Goal: Task Accomplishment & Management: Complete application form

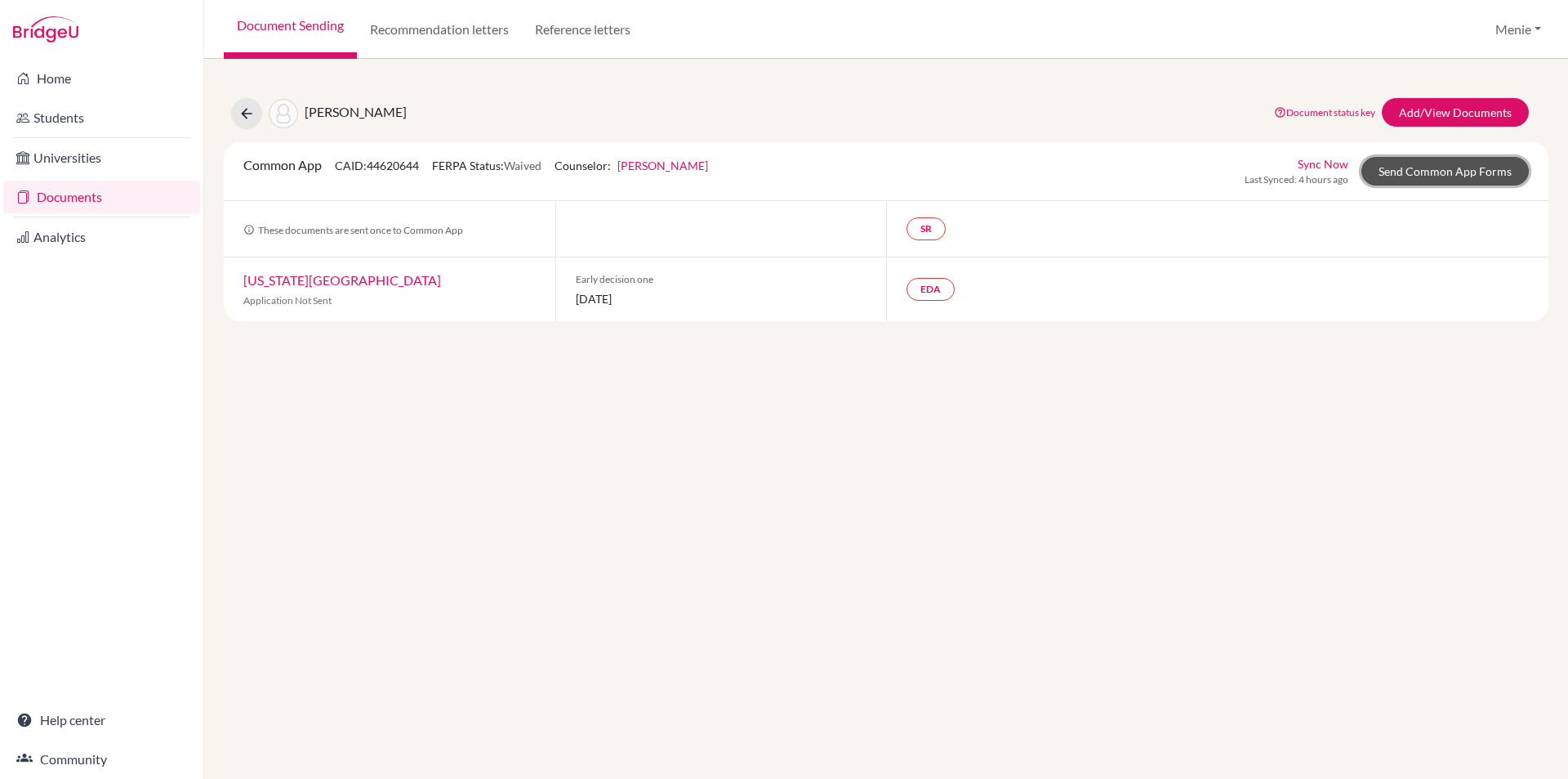
click at [1429, 173] on link "Send Common App Forms" at bounding box center [1445, 171] width 168 height 28
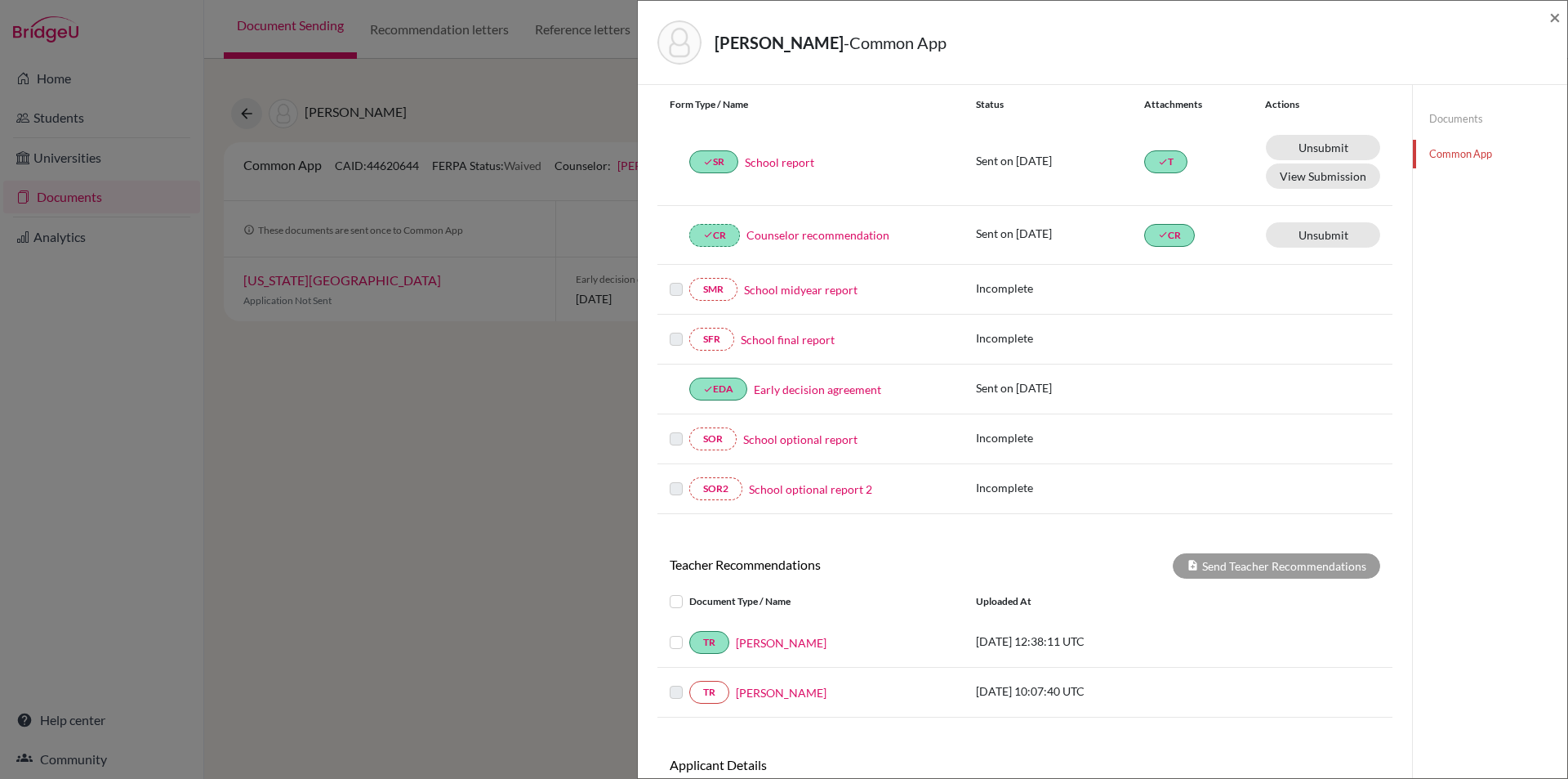
scroll to position [298, 0]
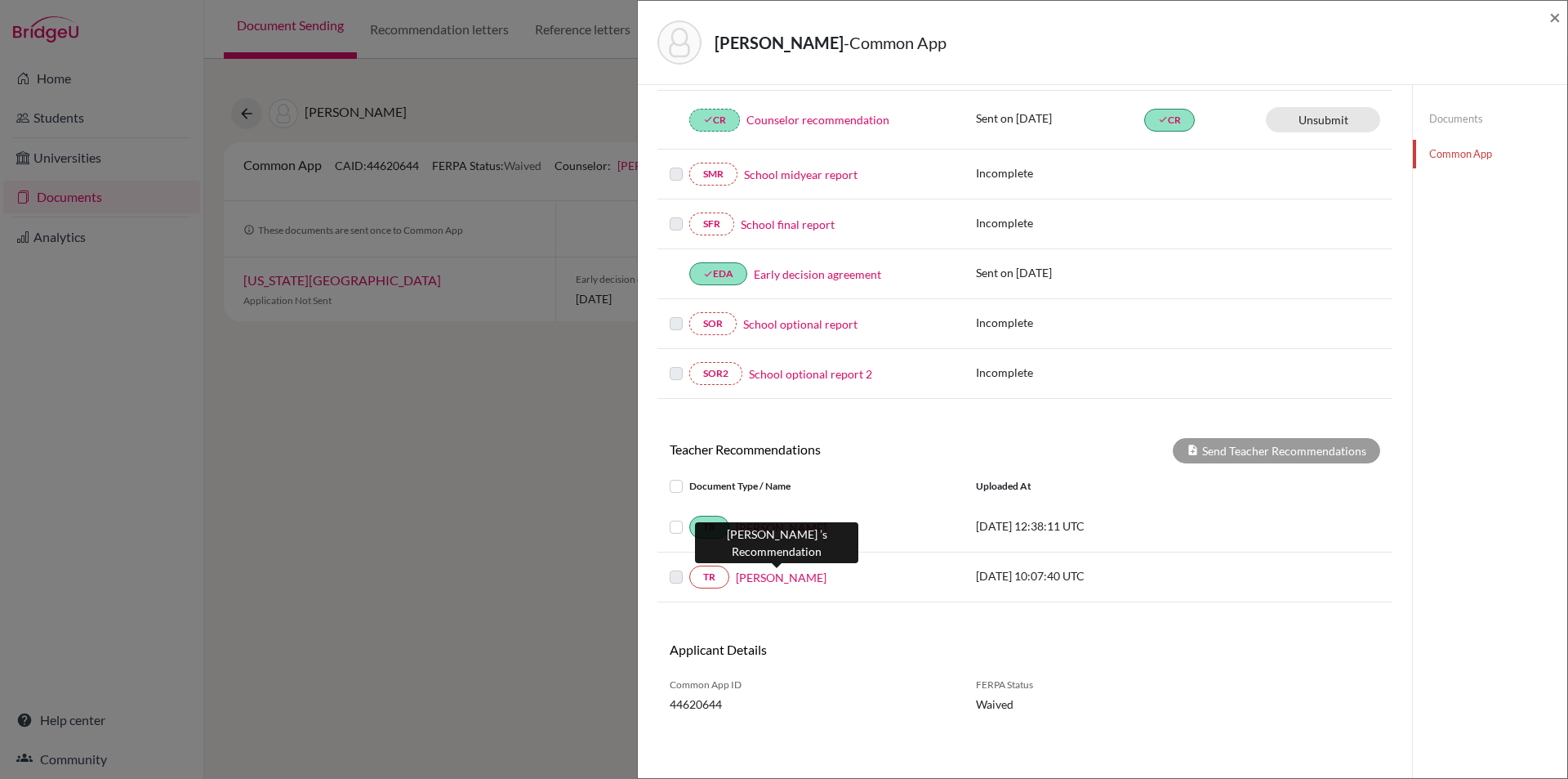
click at [768, 573] on link "[PERSON_NAME]" at bounding box center [781, 577] width 91 height 18
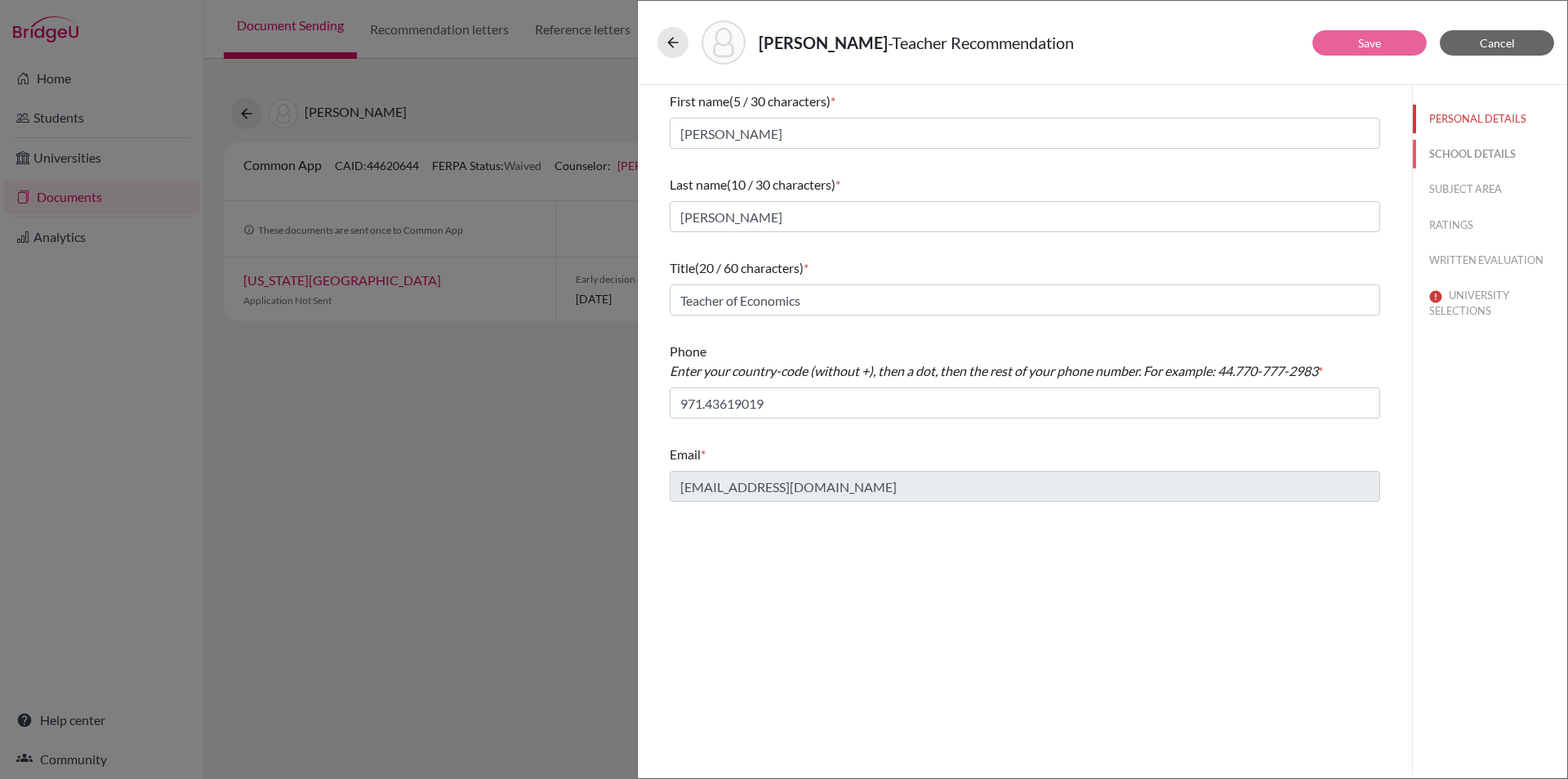
click at [1444, 150] on button "SCHOOL DETAILS" at bounding box center [1490, 154] width 154 height 28
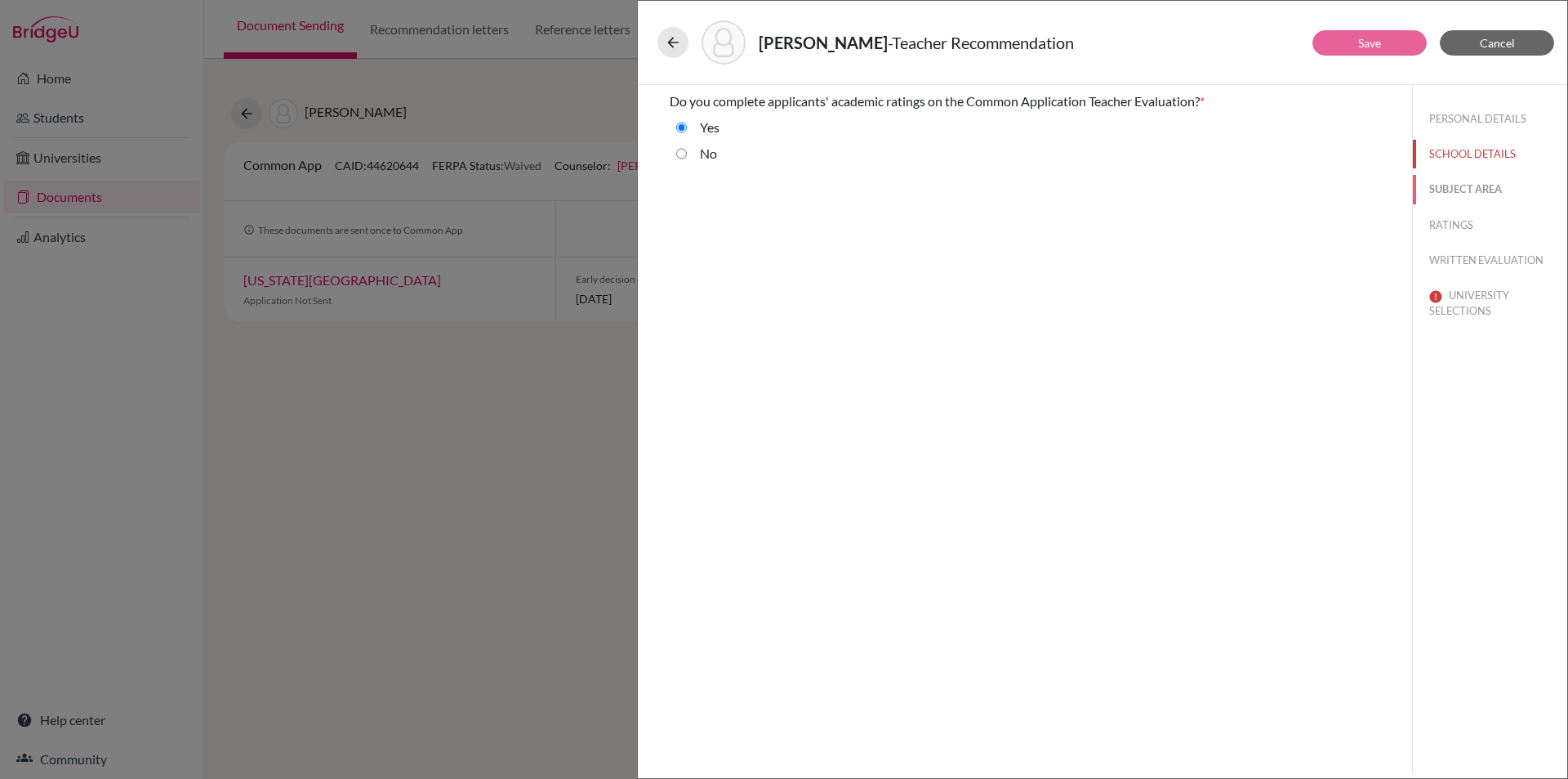
click at [1481, 192] on button "SUBJECT AREA" at bounding box center [1490, 189] width 154 height 28
select select "4"
click at [1458, 217] on button "RATINGS" at bounding box center [1490, 225] width 154 height 28
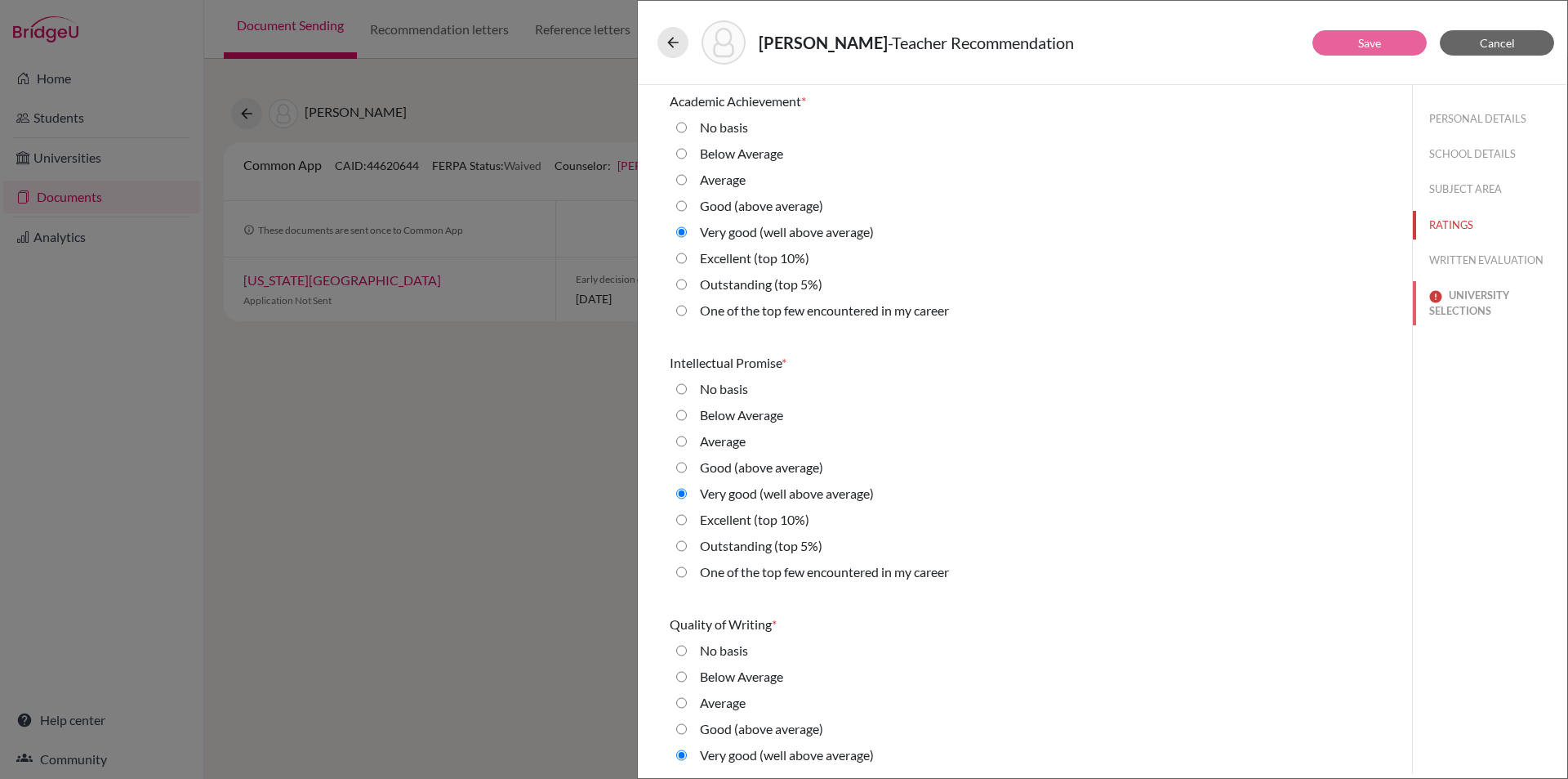
click at [1479, 306] on button "UNIVERSITY SELECTIONS" at bounding box center [1490, 303] width 154 height 44
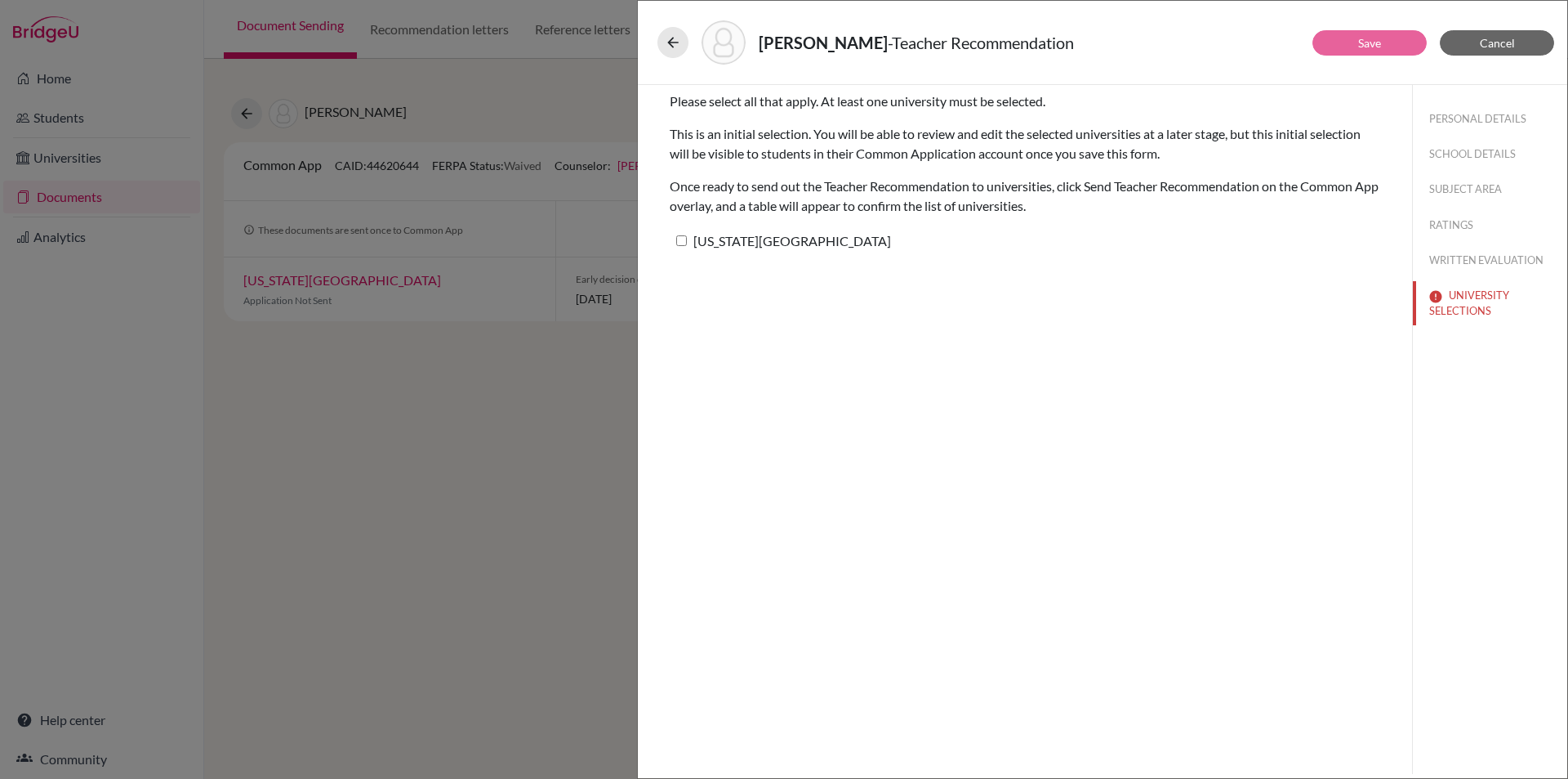
click at [685, 239] on input "[US_STATE][GEOGRAPHIC_DATA]" at bounding box center [681, 240] width 11 height 11
checkbox input "true"
click at [1373, 47] on link "Save" at bounding box center [1369, 43] width 23 height 14
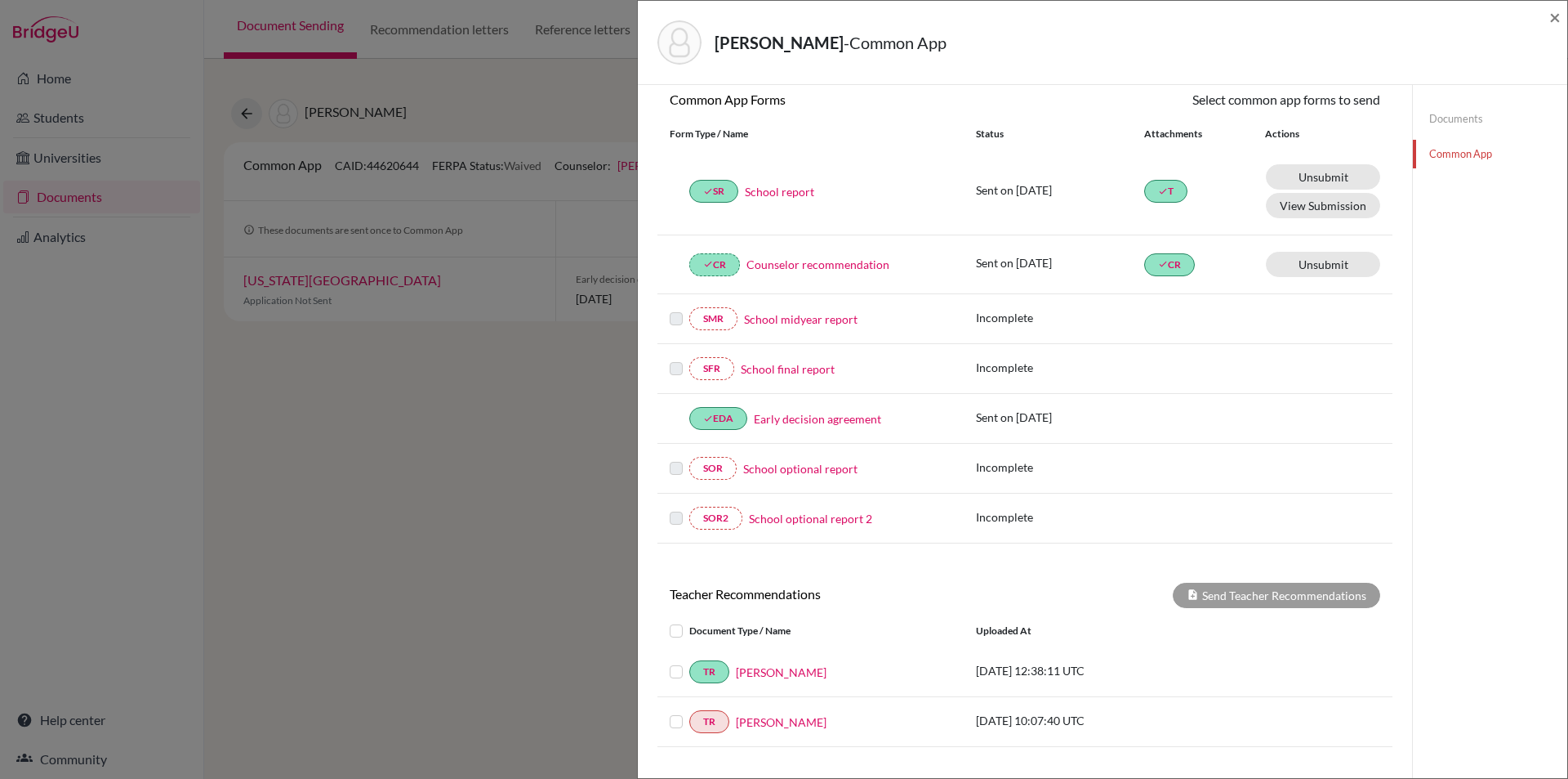
scroll to position [298, 0]
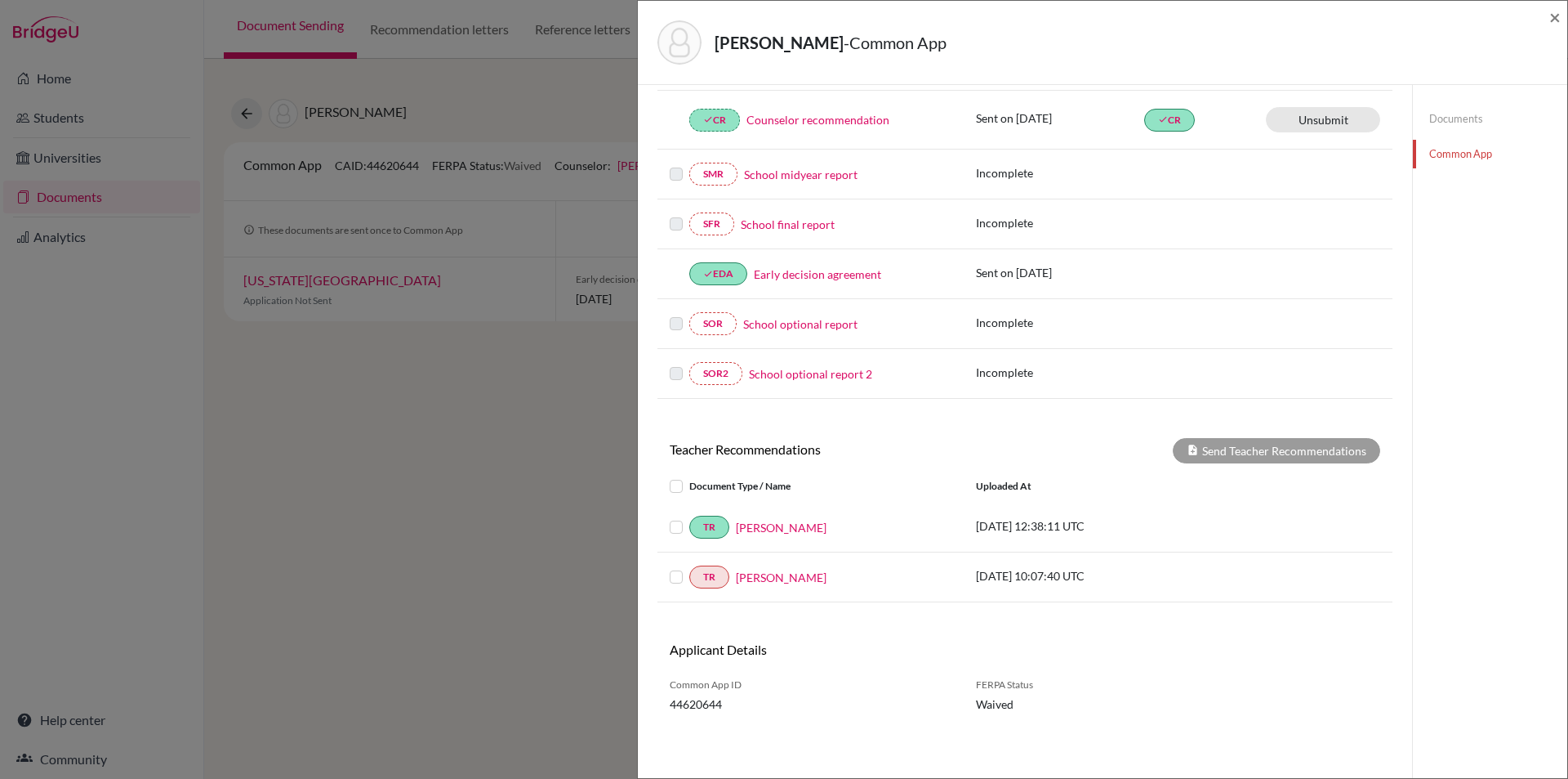
drag, startPoint x: 678, startPoint y: 574, endPoint x: 803, endPoint y: 569, distance: 125.1
click at [689, 567] on label at bounding box center [689, 567] width 0 height 0
click at [0, 0] on input "checkbox" at bounding box center [0, 0] width 0 height 0
click at [1245, 453] on button "Send Teacher Recommendations" at bounding box center [1276, 451] width 208 height 25
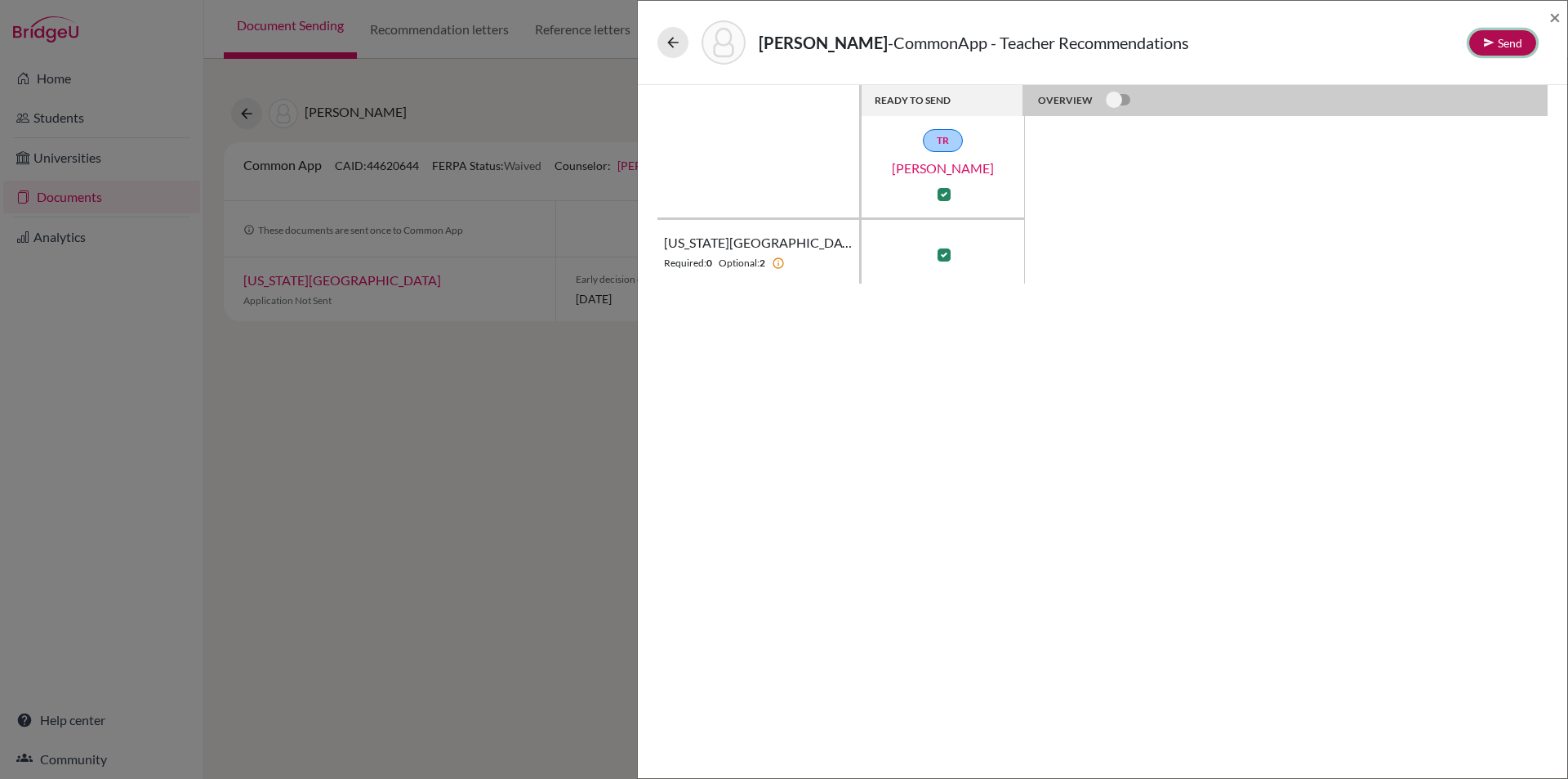
click at [1494, 44] on icon at bounding box center [1489, 43] width 12 height 12
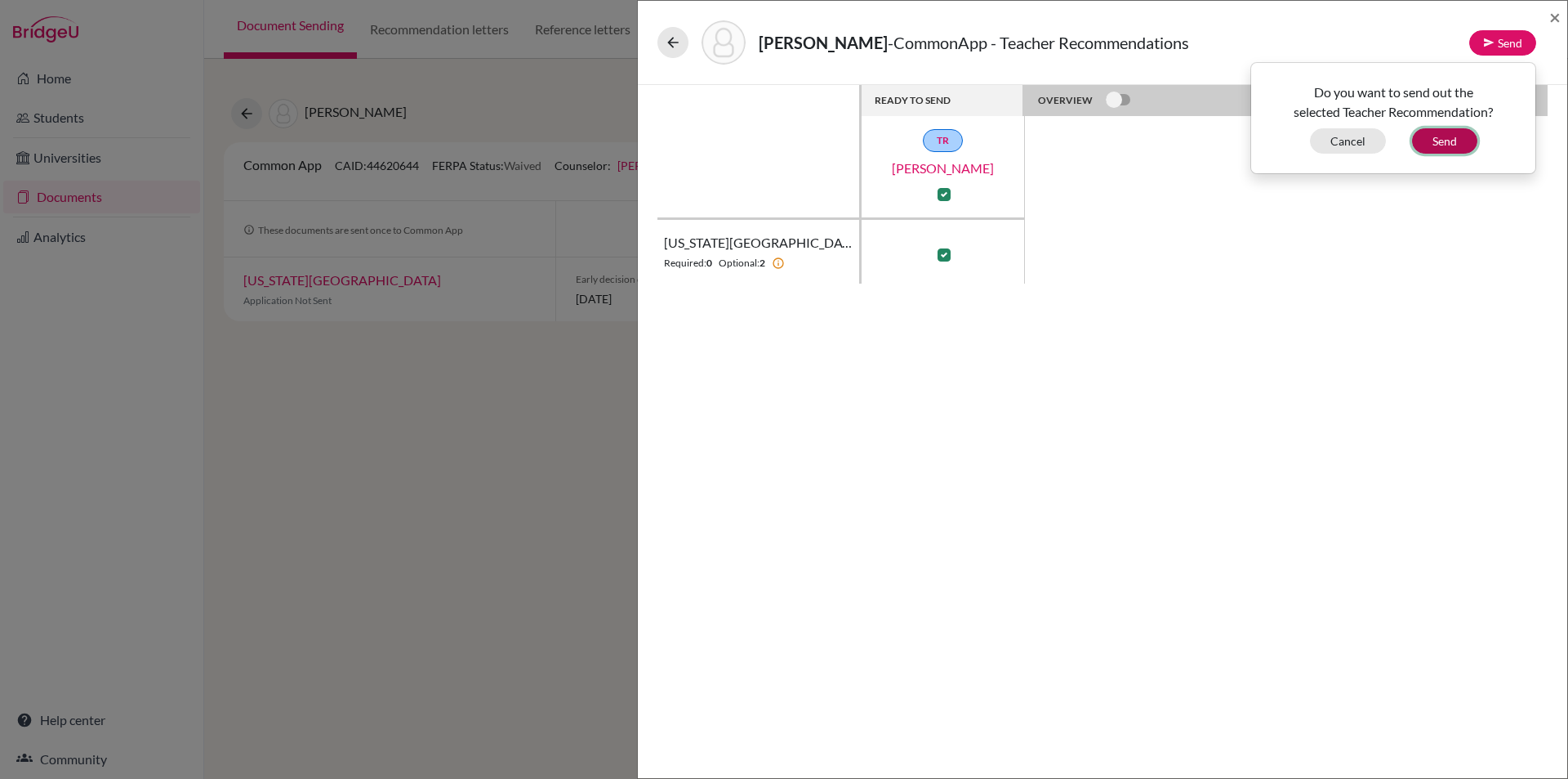
click at [1441, 146] on button "Send" at bounding box center [1444, 141] width 65 height 25
checkbox input "false"
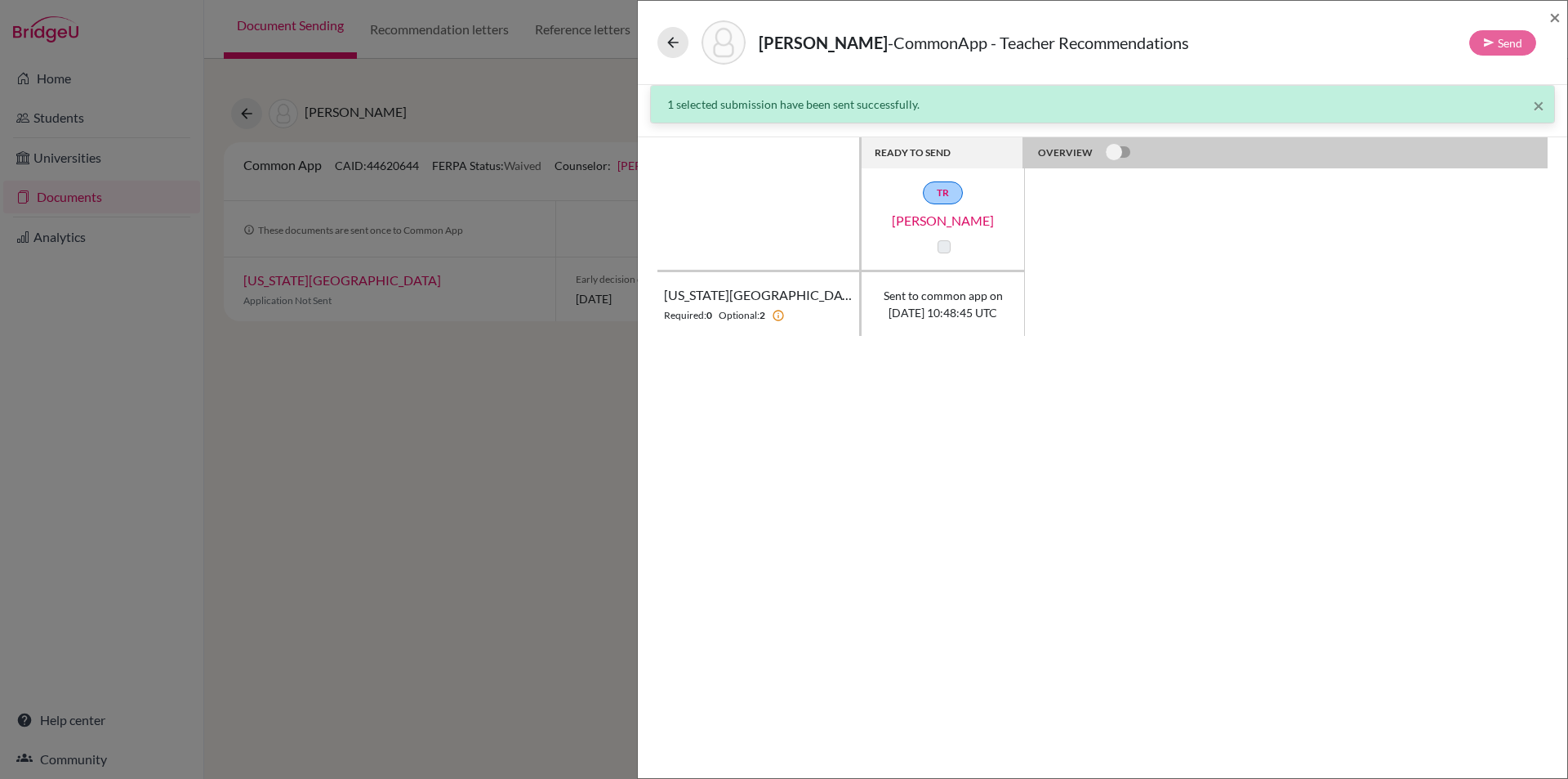
click at [945, 250] on label at bounding box center [945, 247] width 13 height 13
click at [1561, 19] on div "[PERSON_NAME] - CommonApp - Teacher Recommendations Send ×" at bounding box center [1102, 43] width 930 height 84
click at [1555, 18] on span "×" at bounding box center [1555, 17] width 12 height 23
